Goal: Task Accomplishment & Management: Use online tool/utility

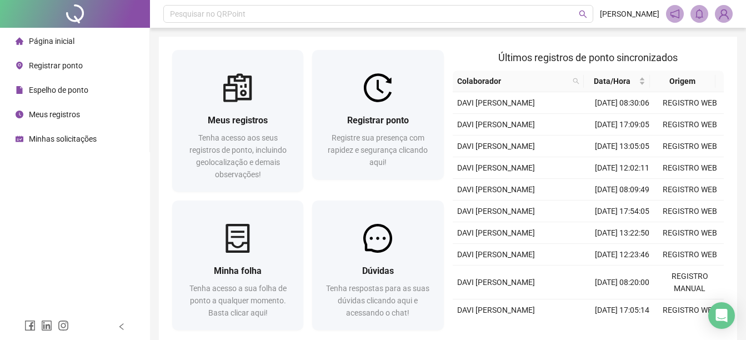
click at [60, 68] on span "Registrar ponto" at bounding box center [56, 65] width 54 height 9
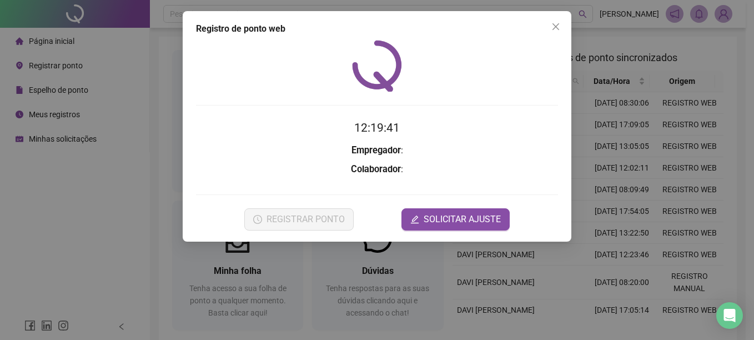
click at [647, 212] on div "Registro de ponto web 12:19:41 Empregador : Colaborador : REGISTRAR PONTO SOLIC…" at bounding box center [377, 170] width 754 height 340
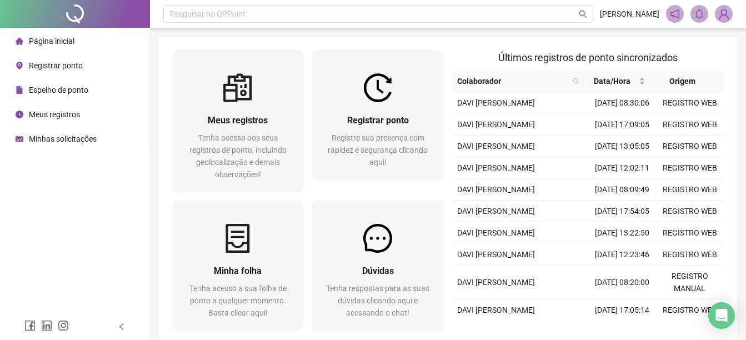
click at [59, 70] on span "Registrar ponto" at bounding box center [56, 65] width 54 height 9
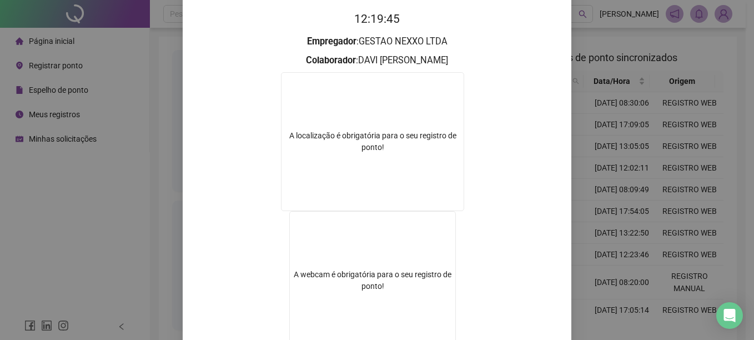
scroll to position [111, 0]
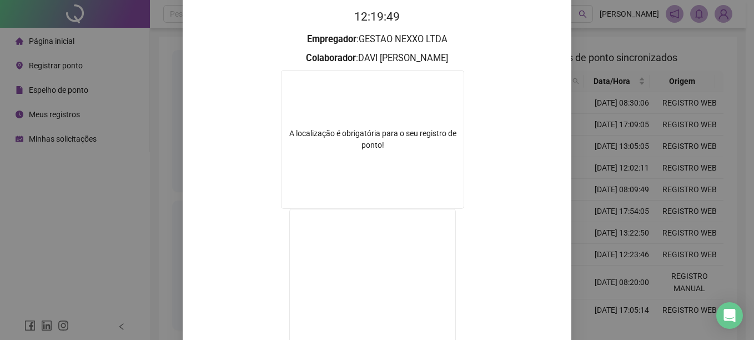
click at [642, 216] on div "Registro de ponto web 12:19:49 Empregador : GESTAO NEXXO LTDA Colaborador : DAV…" at bounding box center [377, 170] width 754 height 340
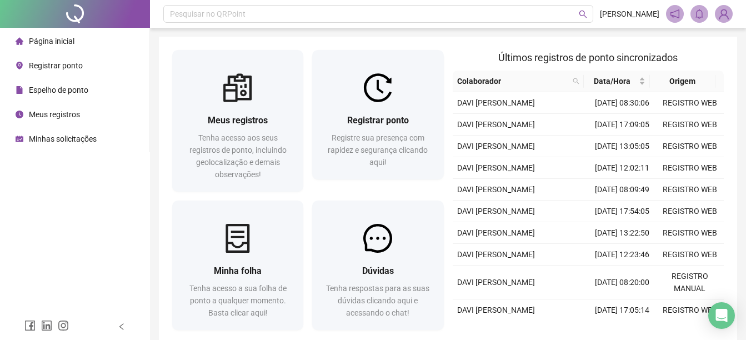
click at [28, 68] on div "Registrar ponto" at bounding box center [49, 65] width 67 height 22
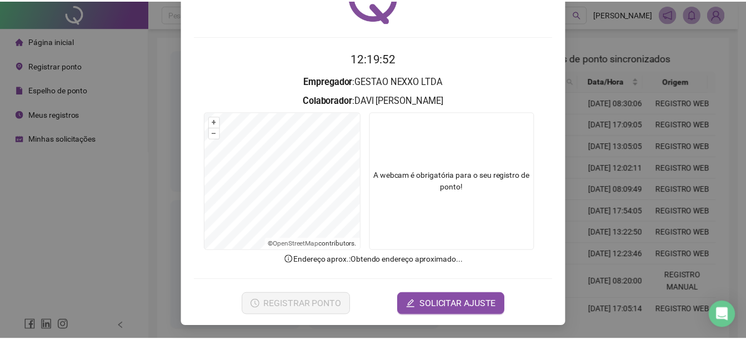
scroll to position [69, 0]
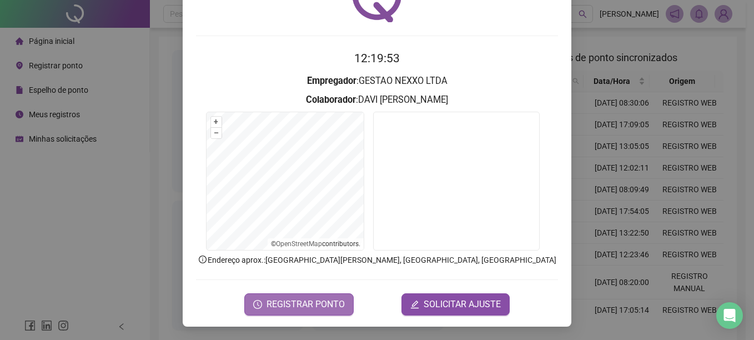
click at [297, 314] on button "REGISTRAR PONTO" at bounding box center [298, 304] width 109 height 22
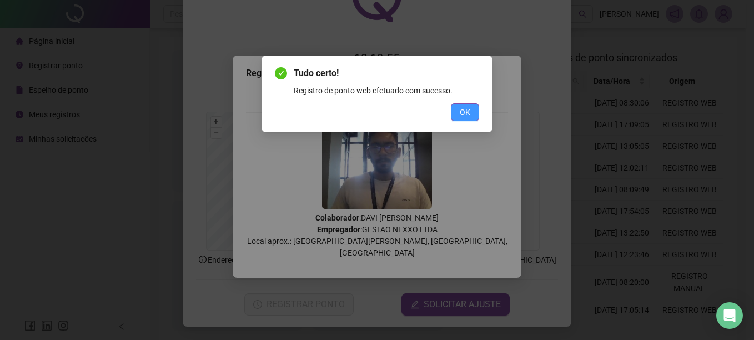
click at [461, 117] on span "OK" at bounding box center [465, 112] width 11 height 12
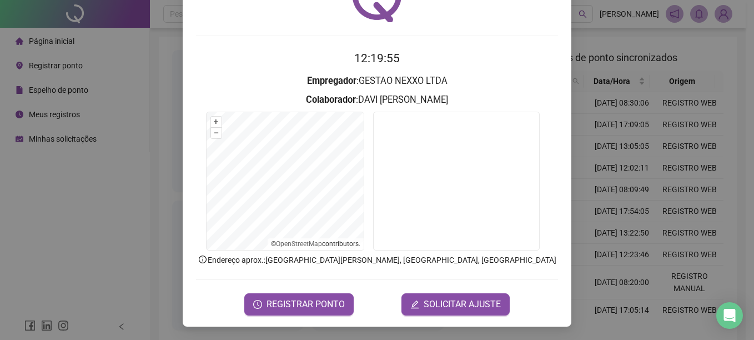
click at [584, 115] on div "Registro de ponto web 12:19:55 Empregador : GESTAO NEXXO LTDA Colaborador : [PE…" at bounding box center [377, 170] width 754 height 340
